Goal: Task Accomplishment & Management: Complete application form

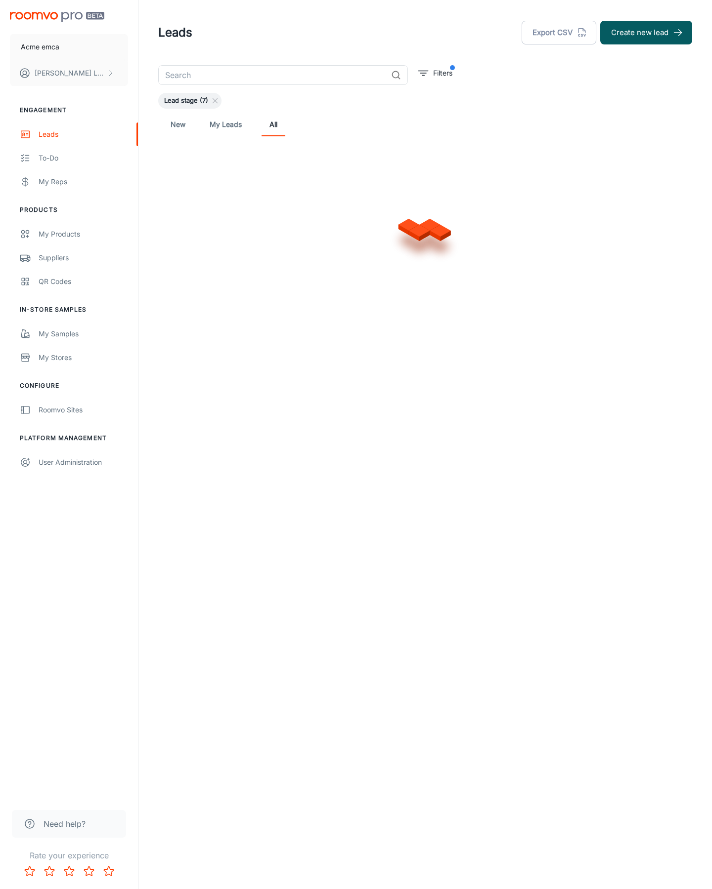
click at [646, 33] on button "Create new lead" at bounding box center [646, 33] width 92 height 24
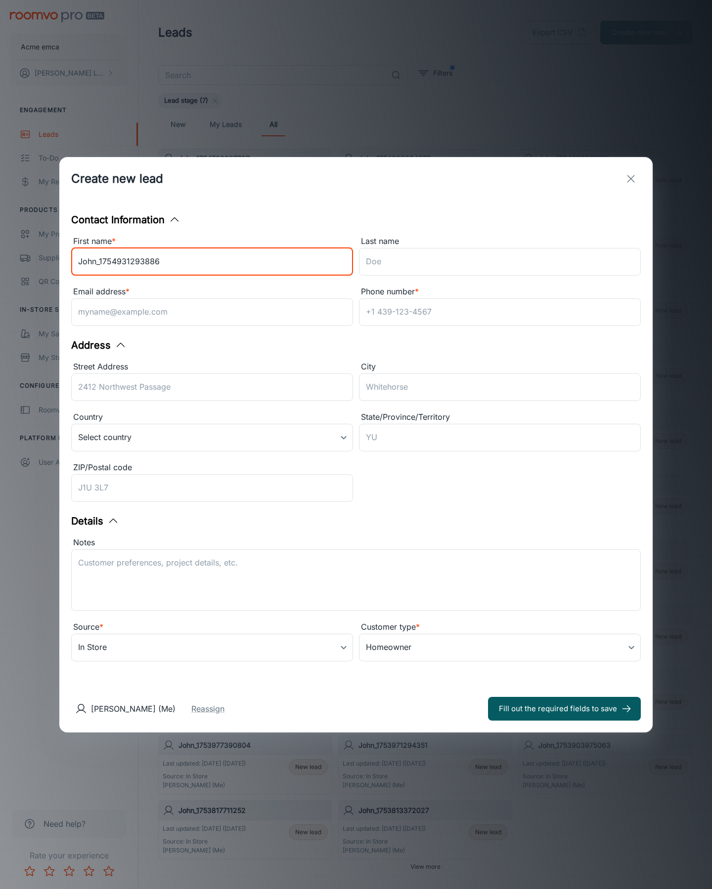
type input "John_1754931293886"
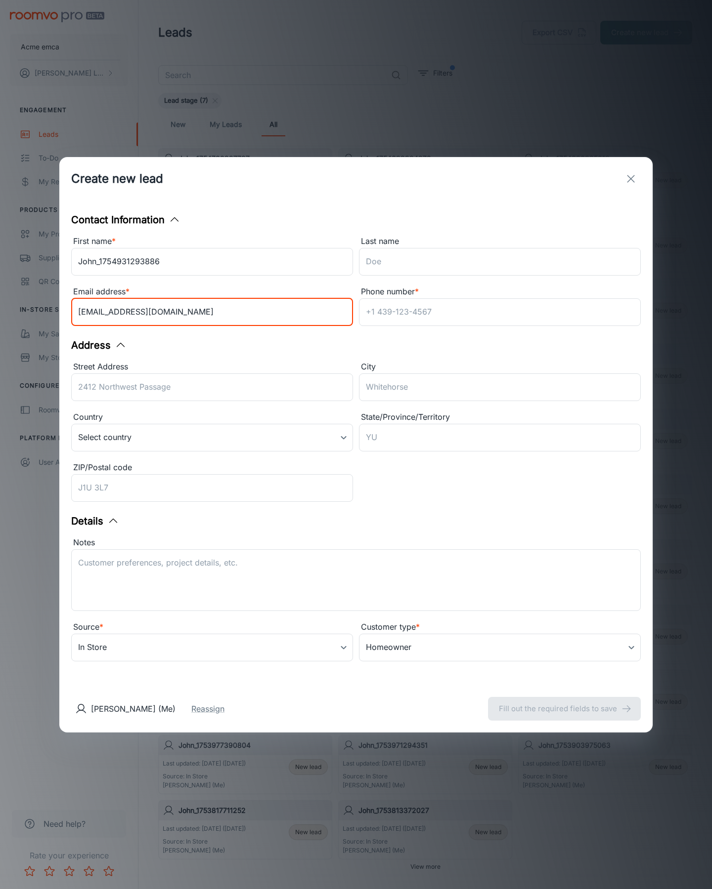
type input "[EMAIL_ADDRESS][DOMAIN_NAME]"
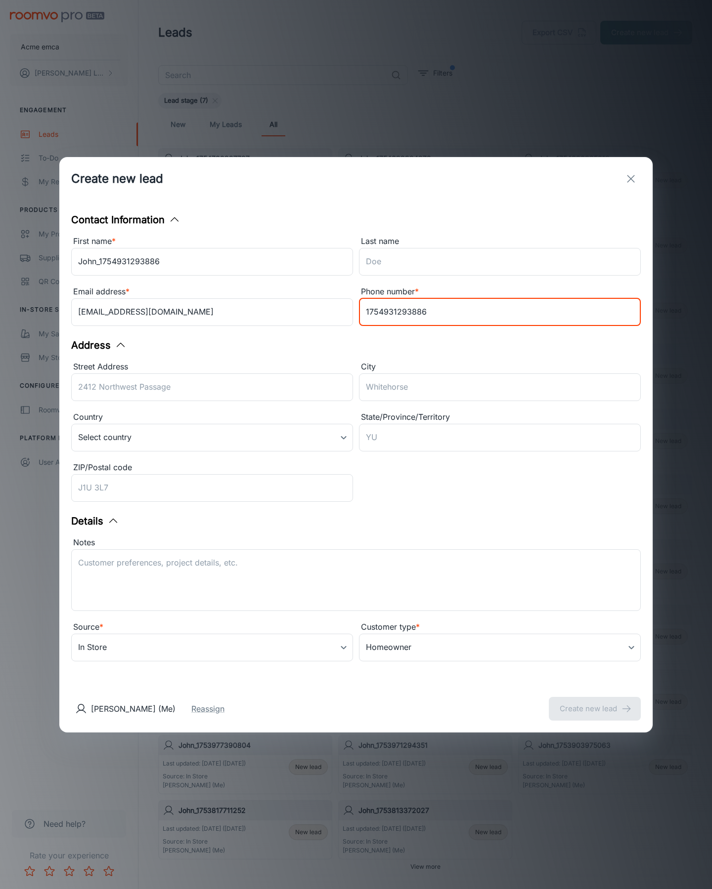
type input "1754931293886"
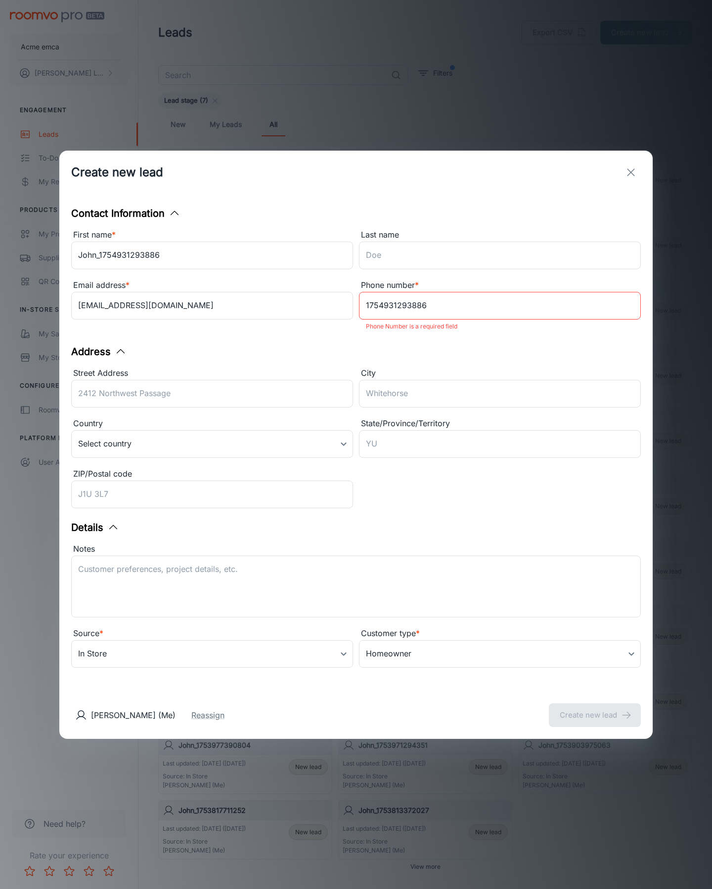
click at [594, 709] on button "Create new lead" at bounding box center [595, 716] width 92 height 24
